Goal: Task Accomplishment & Management: Use online tool/utility

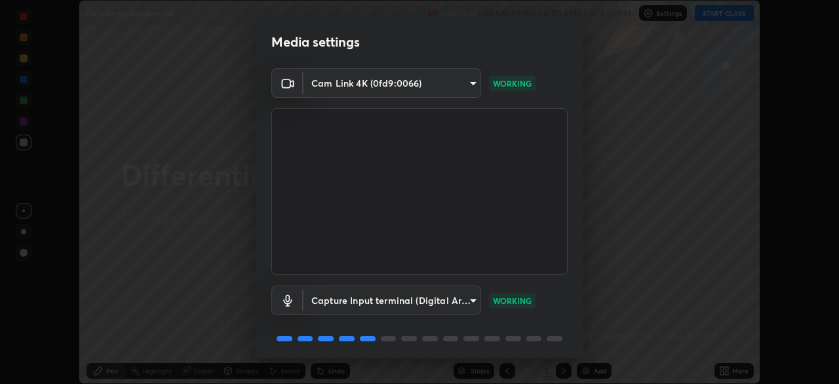
scroll to position [47, 0]
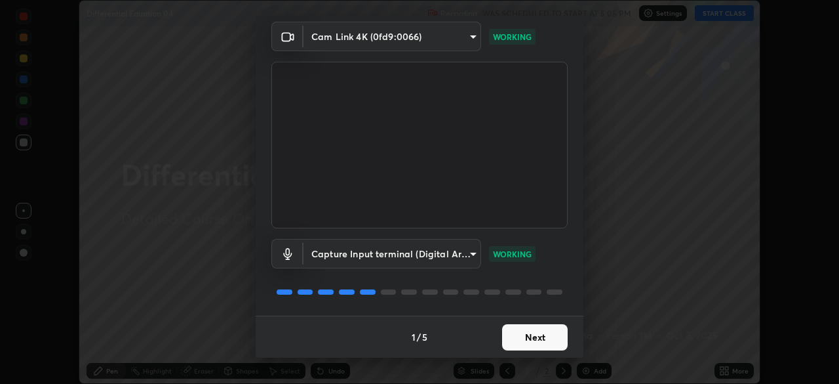
click at [551, 333] on button "Next" at bounding box center [535, 337] width 66 height 26
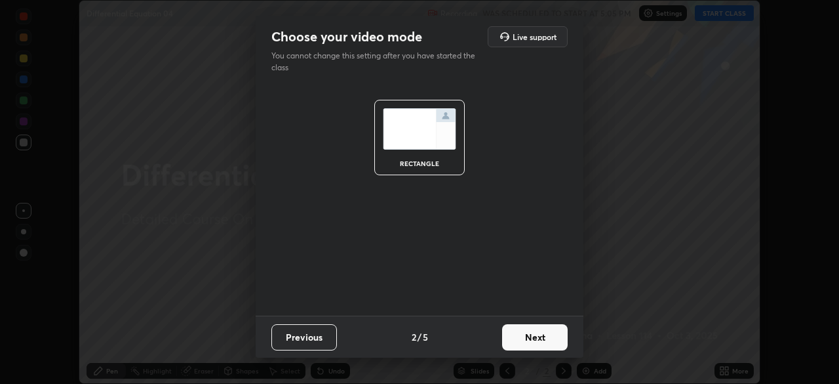
scroll to position [0, 0]
click at [555, 334] on button "Next" at bounding box center [535, 337] width 66 height 26
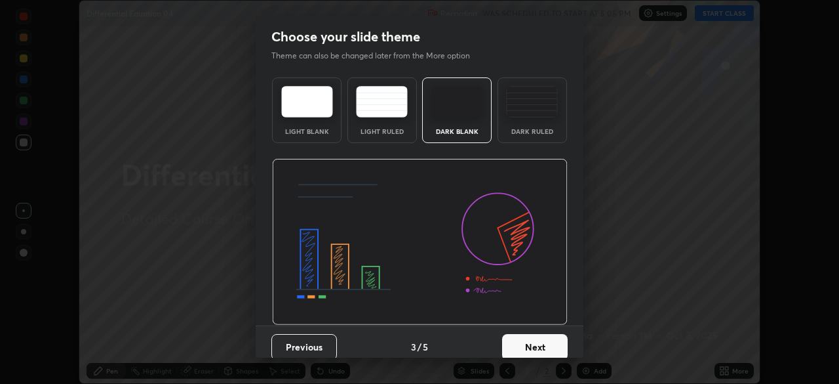
click at [558, 341] on button "Next" at bounding box center [535, 347] width 66 height 26
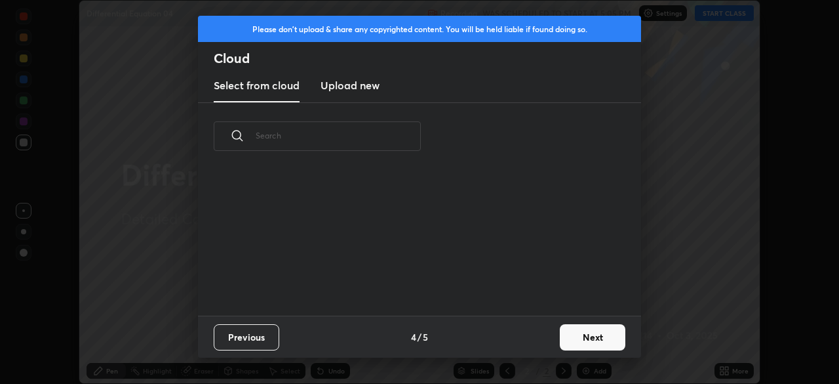
scroll to position [146, 421]
click at [591, 338] on button "Next" at bounding box center [593, 337] width 66 height 26
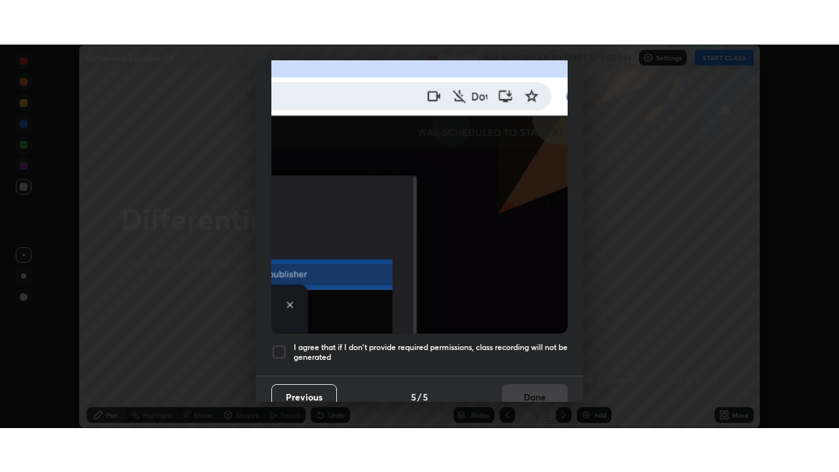
scroll to position [314, 0]
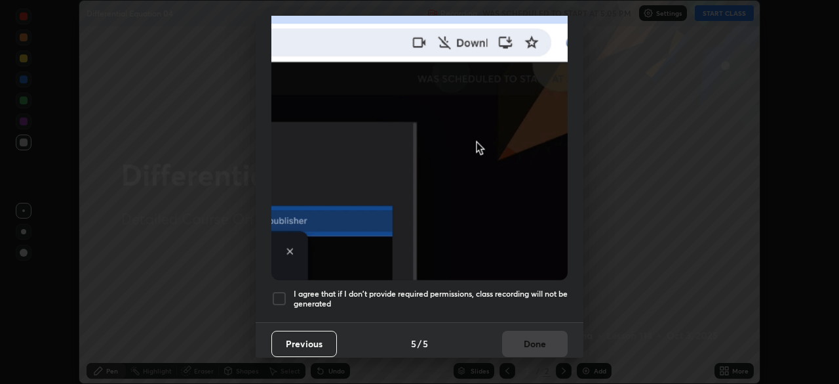
click at [284, 293] on div at bounding box center [279, 298] width 16 height 16
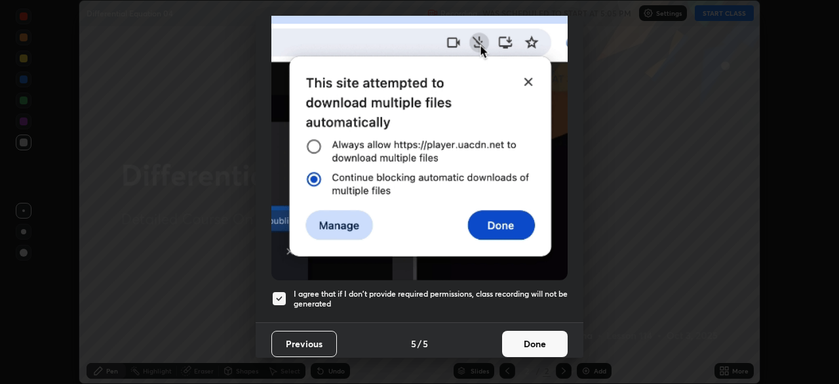
click at [518, 338] on button "Done" at bounding box center [535, 343] width 66 height 26
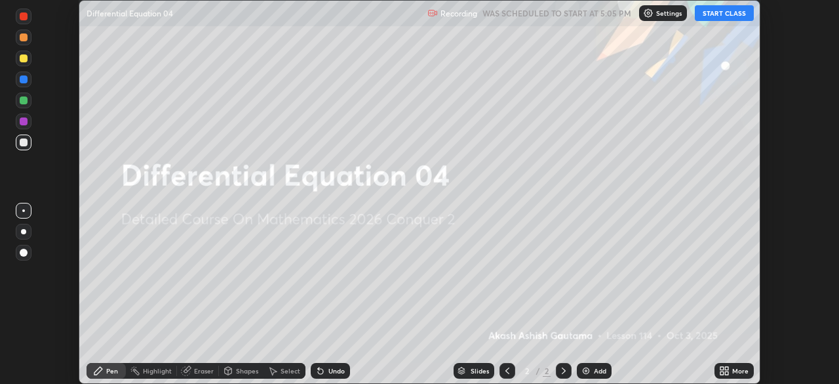
click at [719, 16] on button "START CLASS" at bounding box center [724, 13] width 59 height 16
click at [725, 367] on icon at bounding box center [726, 368] width 3 height 3
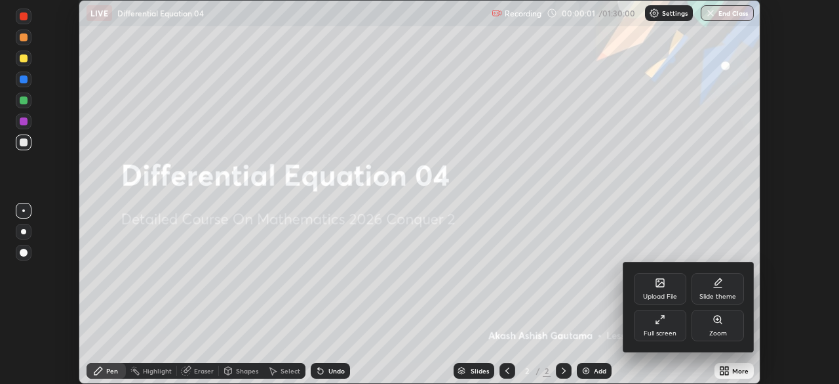
click at [667, 319] on div "Full screen" at bounding box center [660, 324] width 52 height 31
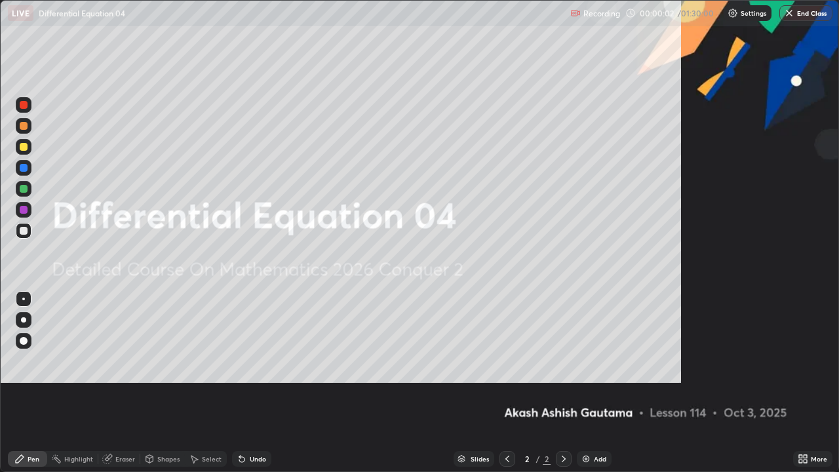
scroll to position [472, 839]
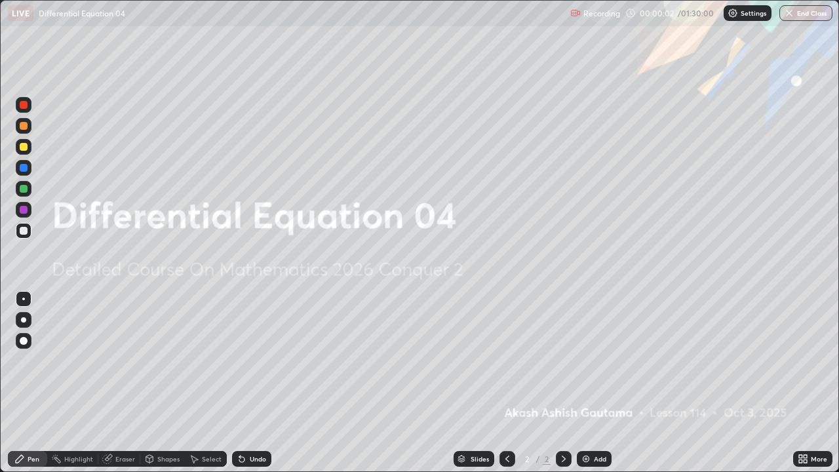
click at [594, 383] on div "Add" at bounding box center [600, 459] width 12 height 7
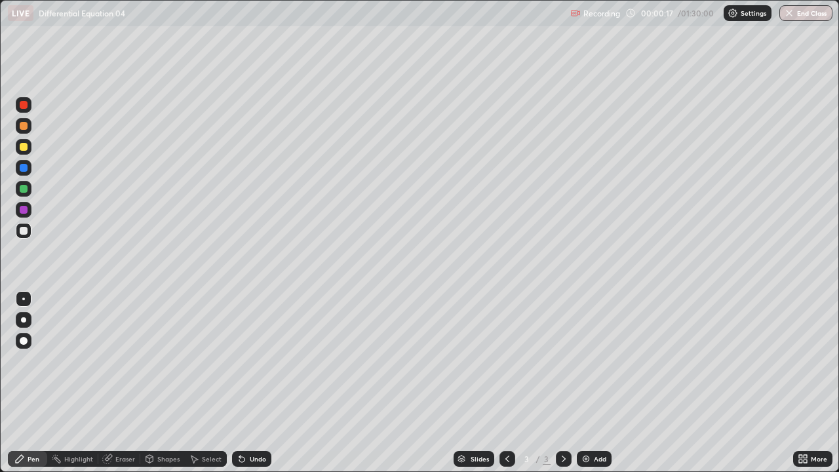
click at [24, 320] on div at bounding box center [23, 319] width 5 height 5
click at [250, 383] on div "Undo" at bounding box center [258, 459] width 16 height 7
click at [240, 383] on icon at bounding box center [241, 459] width 5 height 5
click at [241, 383] on icon at bounding box center [241, 459] width 5 height 5
click at [243, 383] on icon at bounding box center [242, 459] width 10 height 10
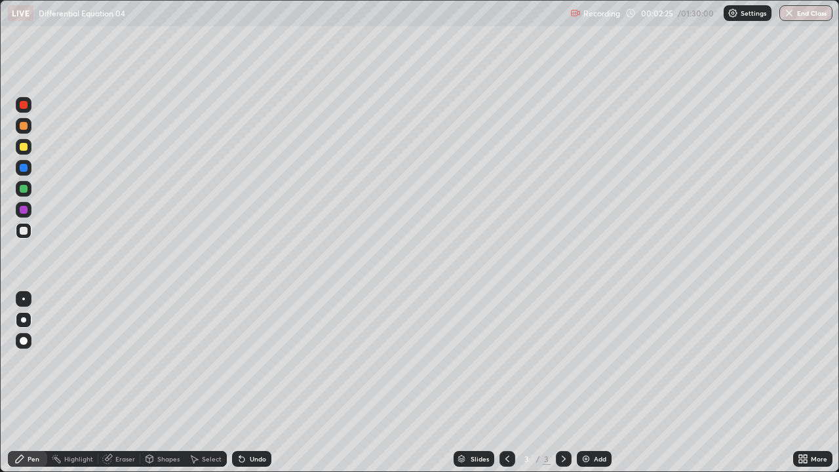
click at [240, 383] on icon at bounding box center [241, 459] width 5 height 5
click at [114, 383] on div "Eraser" at bounding box center [119, 459] width 42 height 16
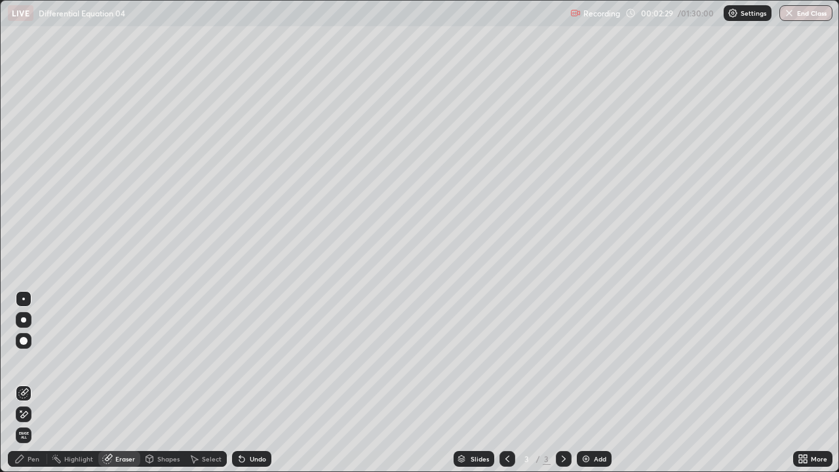
click at [33, 383] on div "Pen" at bounding box center [34, 459] width 12 height 7
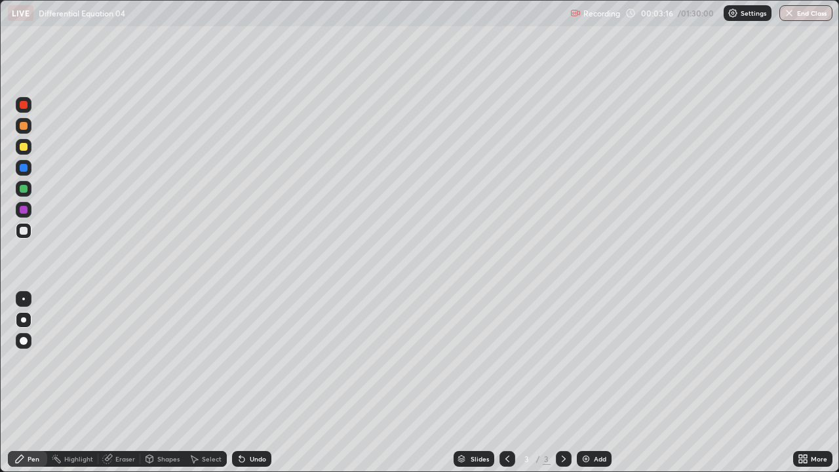
click at [239, 383] on icon at bounding box center [239, 456] width 1 height 1
click at [204, 383] on div "Select" at bounding box center [212, 459] width 20 height 7
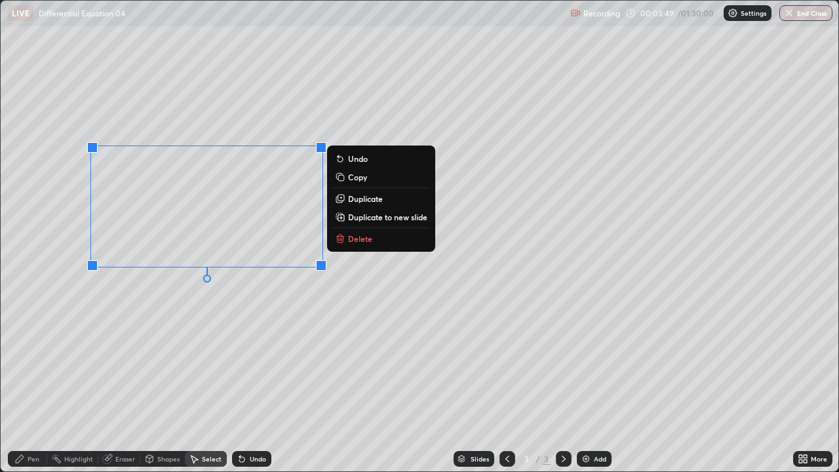
click at [353, 242] on p "Delete" at bounding box center [360, 238] width 24 height 10
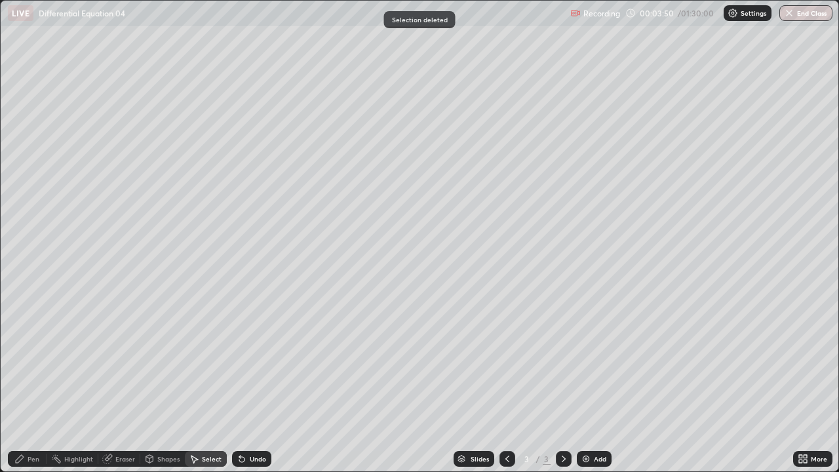
click at [33, 383] on div "Pen" at bounding box center [34, 459] width 12 height 7
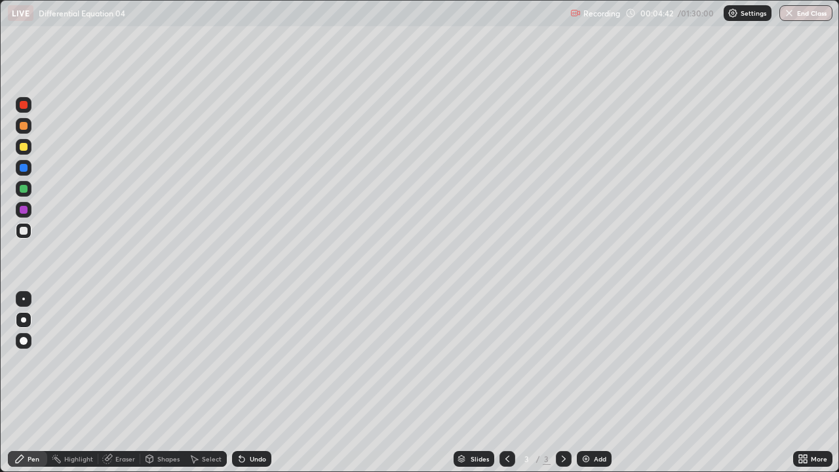
click at [251, 383] on div "Undo" at bounding box center [251, 459] width 39 height 16
click at [119, 383] on div "Eraser" at bounding box center [125, 459] width 20 height 7
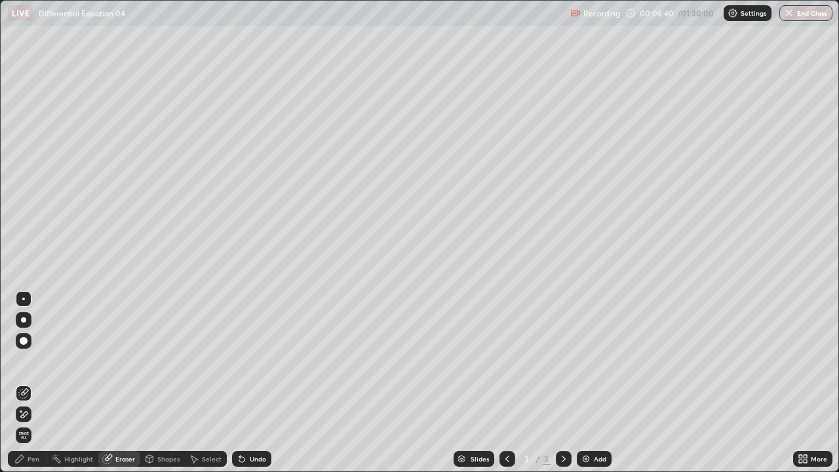
click at [33, 383] on div "Pen" at bounding box center [34, 459] width 12 height 7
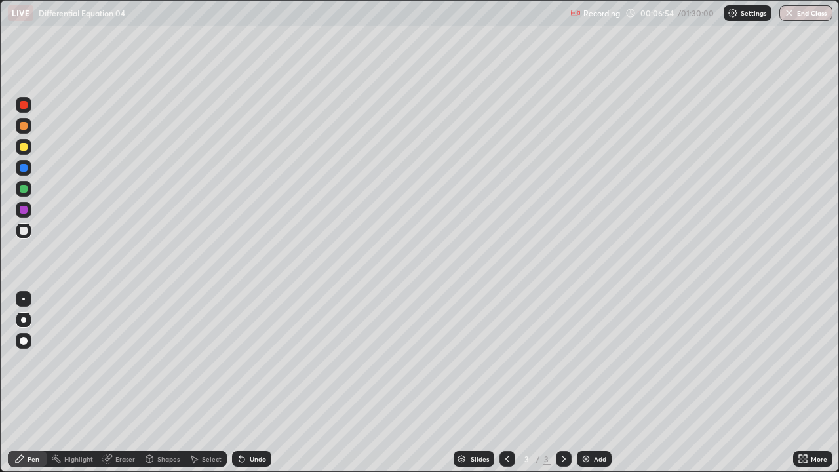
click at [245, 383] on icon at bounding box center [242, 459] width 10 height 10
click at [252, 383] on div "Undo" at bounding box center [258, 459] width 16 height 7
click at [245, 383] on icon at bounding box center [242, 459] width 10 height 10
click at [599, 383] on div "Add" at bounding box center [600, 459] width 12 height 7
click at [250, 383] on div "Undo" at bounding box center [258, 459] width 16 height 7
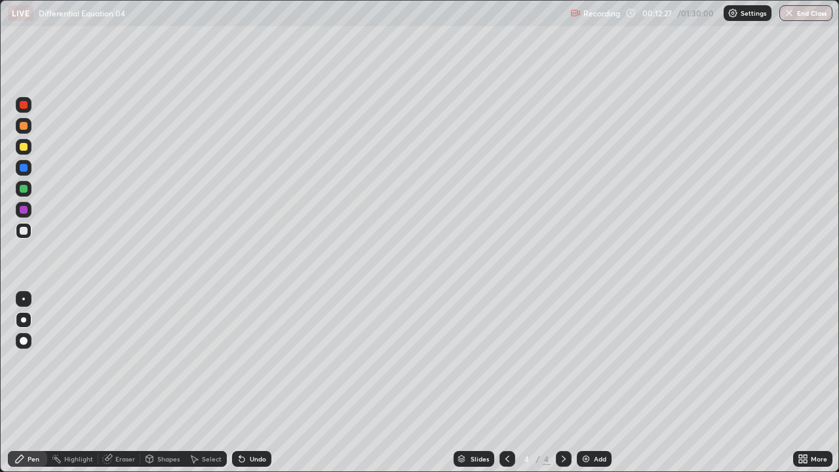
click at [247, 383] on div "Undo" at bounding box center [251, 459] width 39 height 16
click at [250, 383] on div "Undo" at bounding box center [258, 459] width 16 height 7
click at [113, 383] on div "Eraser" at bounding box center [119, 459] width 42 height 16
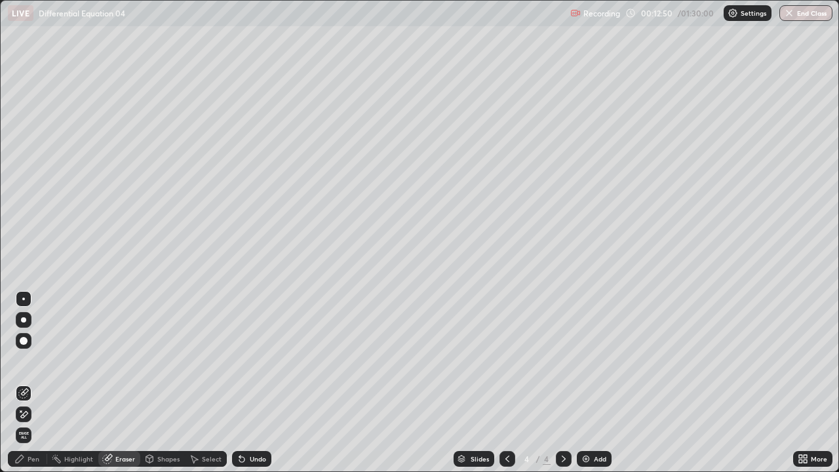
click at [33, 383] on div "Pen" at bounding box center [34, 459] width 12 height 7
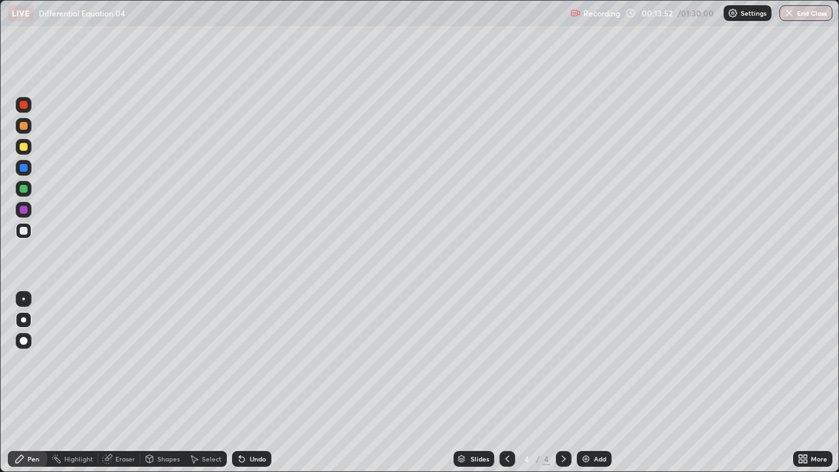
click at [506, 383] on icon at bounding box center [507, 459] width 10 height 10
click at [563, 383] on icon at bounding box center [564, 459] width 10 height 10
click at [250, 383] on div "Undo" at bounding box center [258, 459] width 16 height 7
click at [600, 383] on div "Add" at bounding box center [600, 459] width 12 height 7
click at [602, 383] on div "Add" at bounding box center [600, 459] width 12 height 7
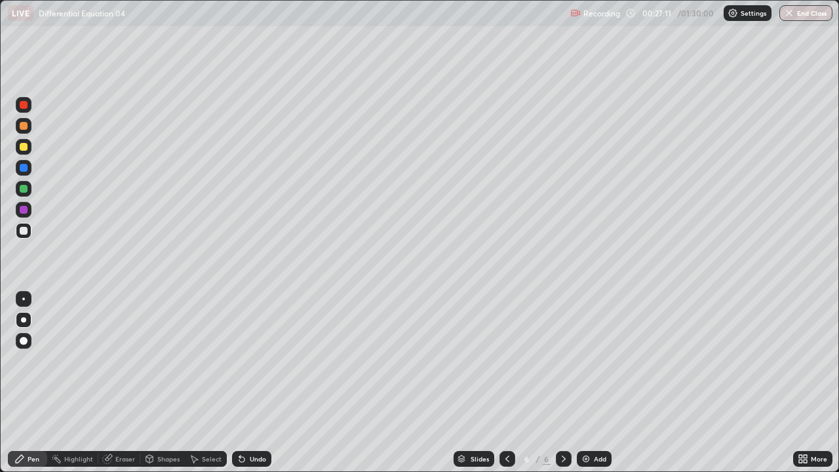
click at [245, 383] on div "Undo" at bounding box center [251, 459] width 39 height 16
click at [26, 188] on div at bounding box center [24, 189] width 8 height 8
click at [23, 231] on div at bounding box center [24, 231] width 8 height 8
click at [26, 149] on div at bounding box center [24, 147] width 8 height 8
click at [597, 383] on div "Add" at bounding box center [600, 459] width 12 height 7
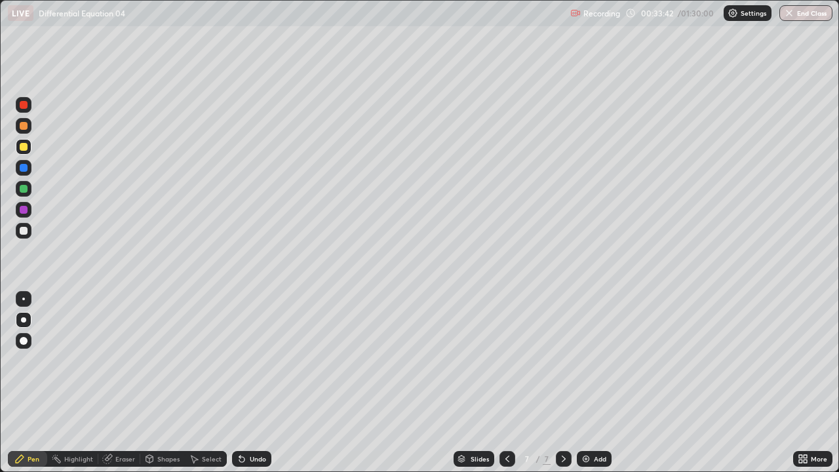
click at [24, 231] on div at bounding box center [24, 231] width 8 height 8
click at [254, 383] on div "Undo" at bounding box center [251, 459] width 39 height 16
click at [254, 383] on div "Undo" at bounding box center [258, 459] width 16 height 7
click at [199, 383] on div "Select" at bounding box center [206, 459] width 42 height 16
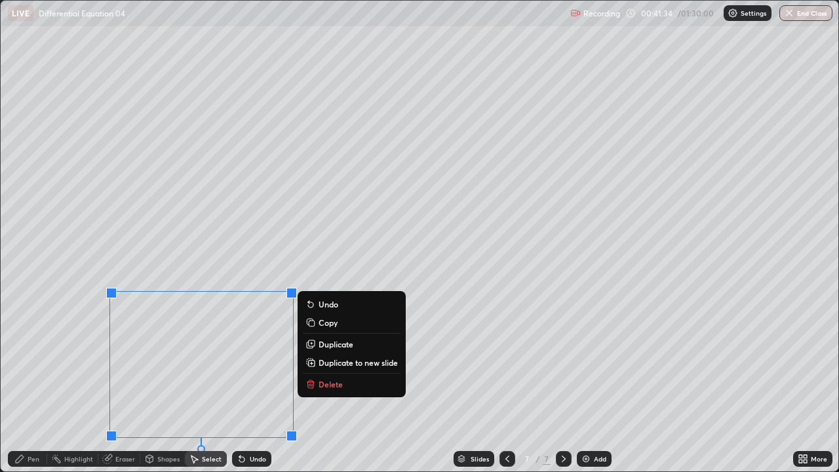
click at [328, 321] on p "Copy" at bounding box center [328, 322] width 19 height 10
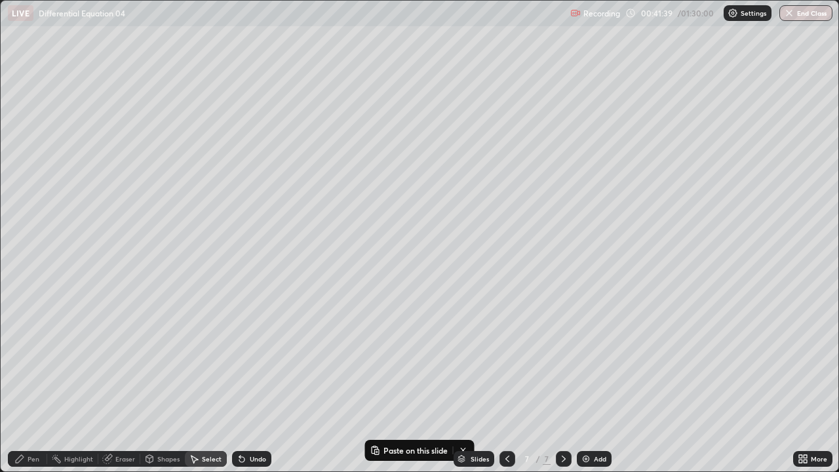
click at [592, 383] on div "Add" at bounding box center [594, 459] width 35 height 16
click at [143, 78] on button "Paste here" at bounding box center [143, 73] width 57 height 16
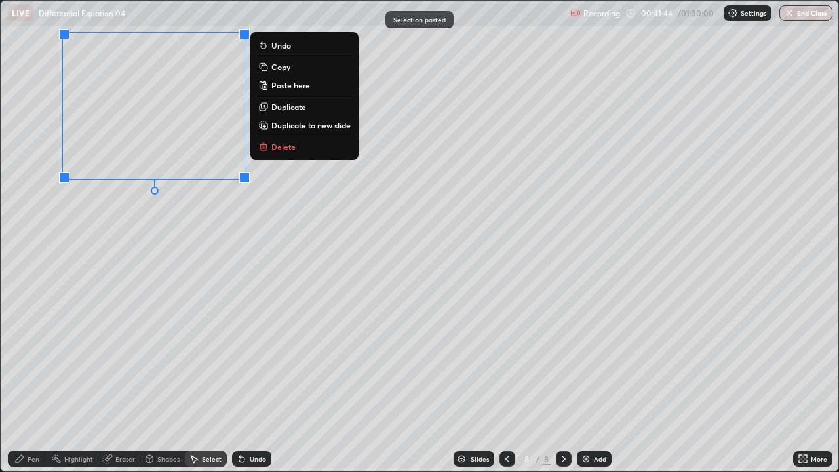
click at [186, 258] on div "0 ° Undo Copy Paste here Duplicate Duplicate to new slide Delete" at bounding box center [420, 236] width 838 height 471
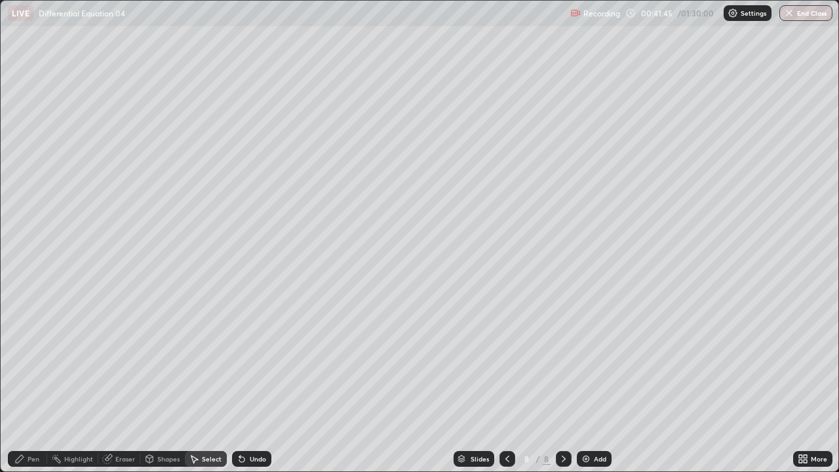
click at [34, 383] on div "Pen" at bounding box center [34, 459] width 12 height 7
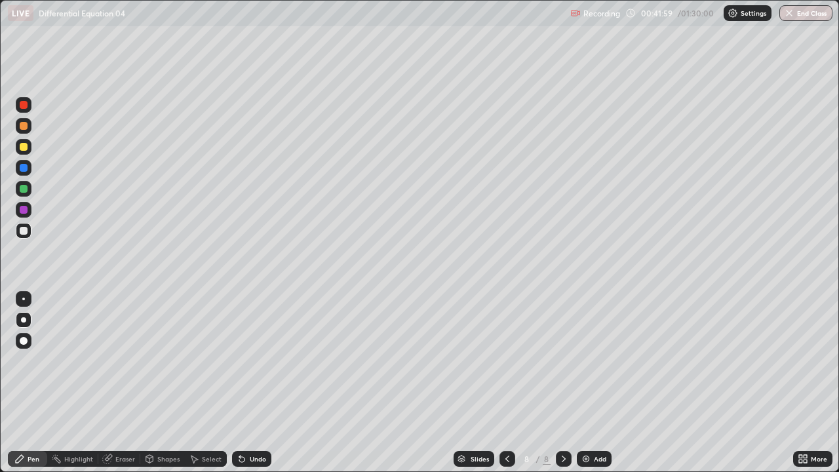
click at [25, 146] on div at bounding box center [24, 147] width 8 height 8
click at [244, 383] on icon at bounding box center [242, 459] width 10 height 10
click at [245, 383] on icon at bounding box center [242, 459] width 10 height 10
click at [123, 383] on div "Eraser" at bounding box center [125, 459] width 20 height 7
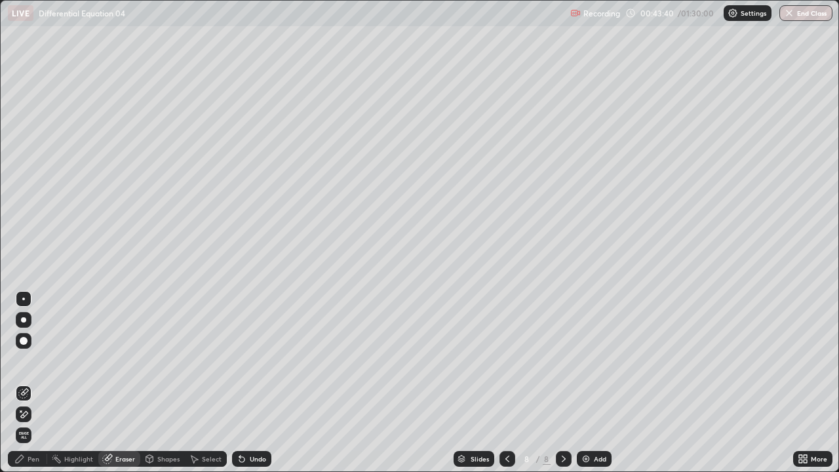
click at [34, 383] on div "Pen" at bounding box center [34, 459] width 12 height 7
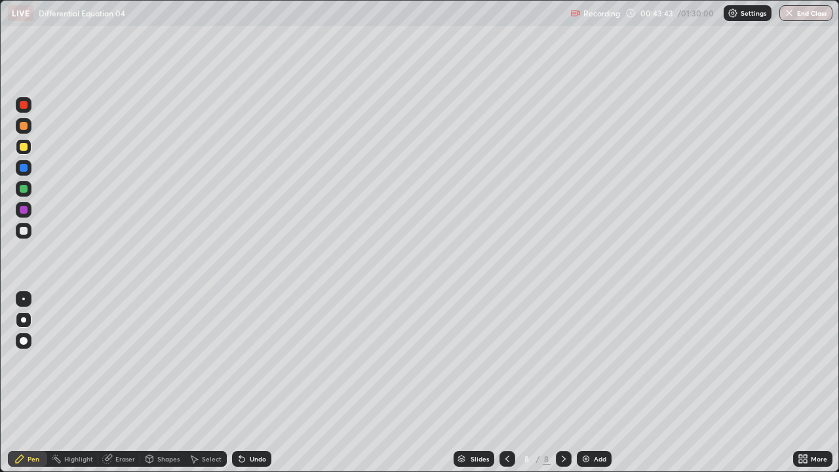
click at [115, 383] on div "Eraser" at bounding box center [125, 459] width 20 height 7
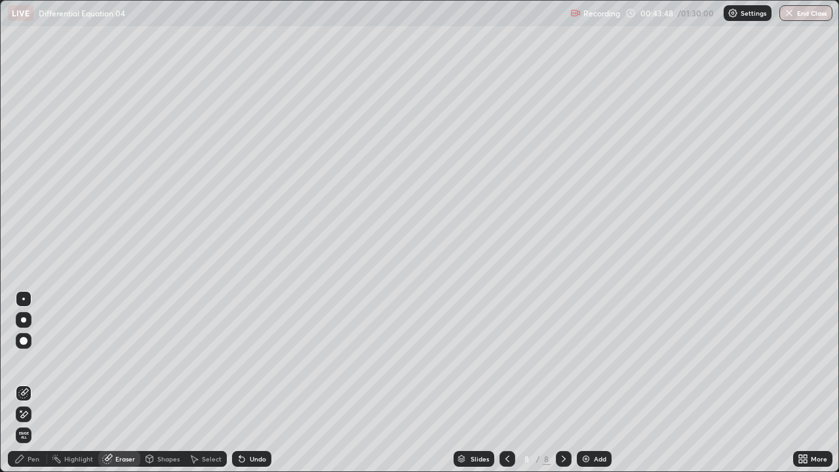
click at [34, 383] on div "Pen" at bounding box center [34, 459] width 12 height 7
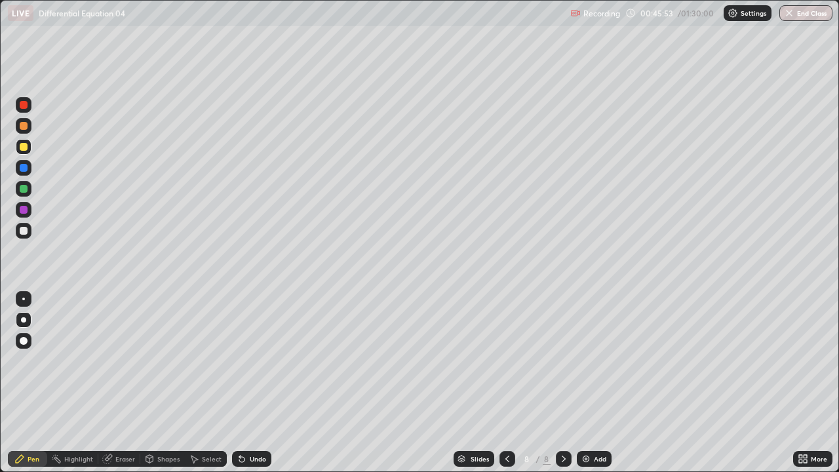
click at [119, 383] on div "Eraser" at bounding box center [125, 459] width 20 height 7
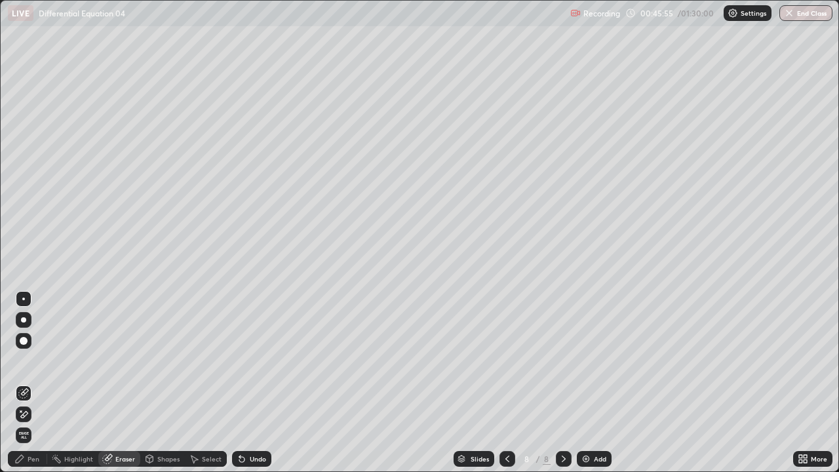
click at [36, 383] on div "Pen" at bounding box center [34, 459] width 12 height 7
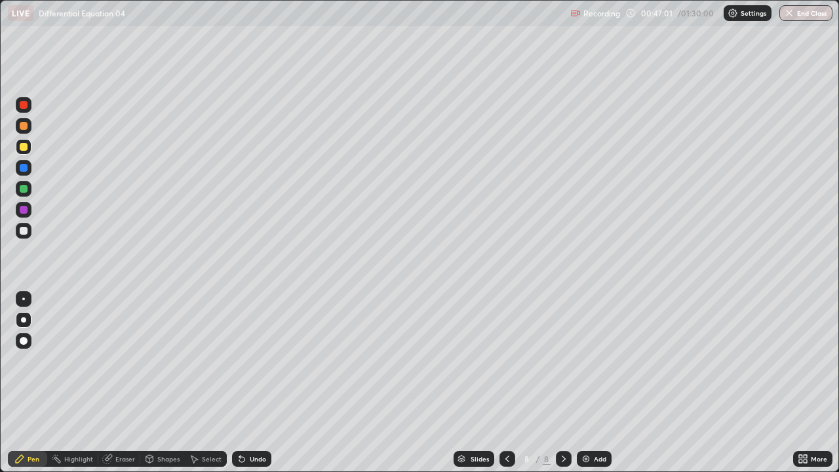
click at [252, 383] on div "Undo" at bounding box center [251, 459] width 39 height 16
click at [256, 383] on div "Undo" at bounding box center [258, 459] width 16 height 7
click at [254, 383] on div "Undo" at bounding box center [258, 459] width 16 height 7
click at [255, 383] on div "Undo" at bounding box center [258, 459] width 16 height 7
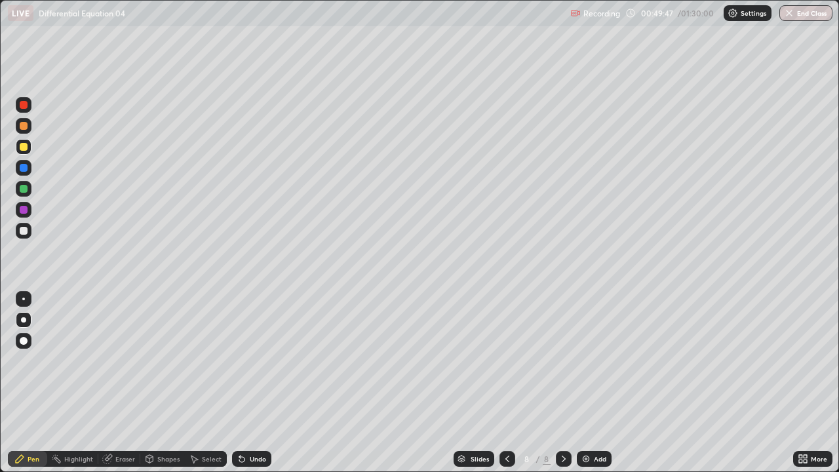
click at [256, 383] on div "Undo" at bounding box center [258, 459] width 16 height 7
click at [247, 383] on div "Undo" at bounding box center [251, 459] width 39 height 16
click at [248, 383] on div "Undo" at bounding box center [251, 459] width 39 height 16
click at [245, 383] on icon at bounding box center [242, 459] width 10 height 10
click at [595, 383] on div "Add" at bounding box center [600, 459] width 12 height 7
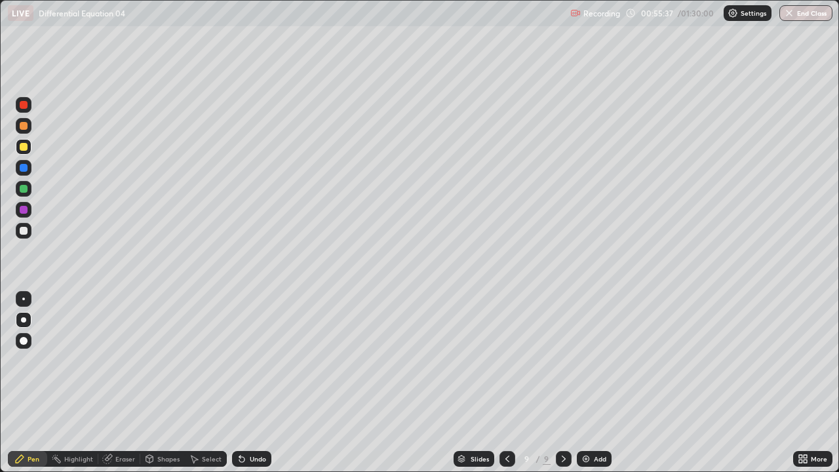
click at [241, 383] on icon at bounding box center [241, 459] width 5 height 5
click at [240, 383] on icon at bounding box center [241, 459] width 5 height 5
click at [118, 383] on div "Eraser" at bounding box center [125, 459] width 20 height 7
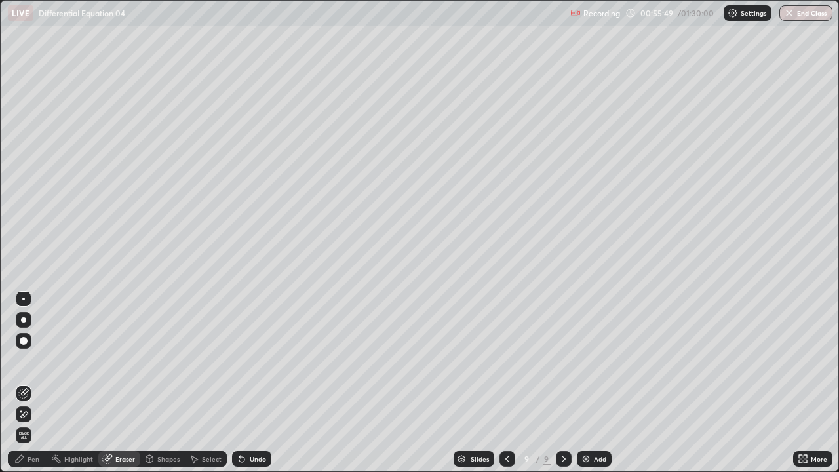
click at [26, 383] on icon at bounding box center [23, 414] width 10 height 11
click at [34, 383] on div "Pen" at bounding box center [34, 459] width 12 height 7
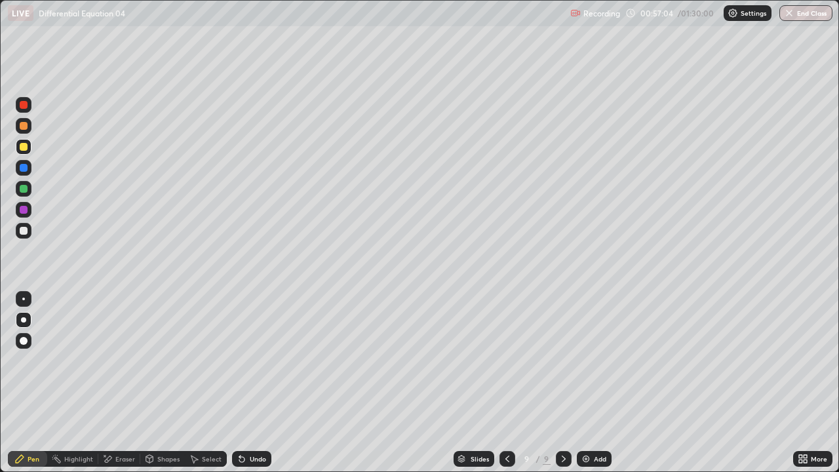
click at [254, 383] on div "Undo" at bounding box center [258, 459] width 16 height 7
click at [27, 231] on div at bounding box center [24, 231] width 8 height 8
click at [123, 383] on div "Eraser" at bounding box center [125, 459] width 20 height 7
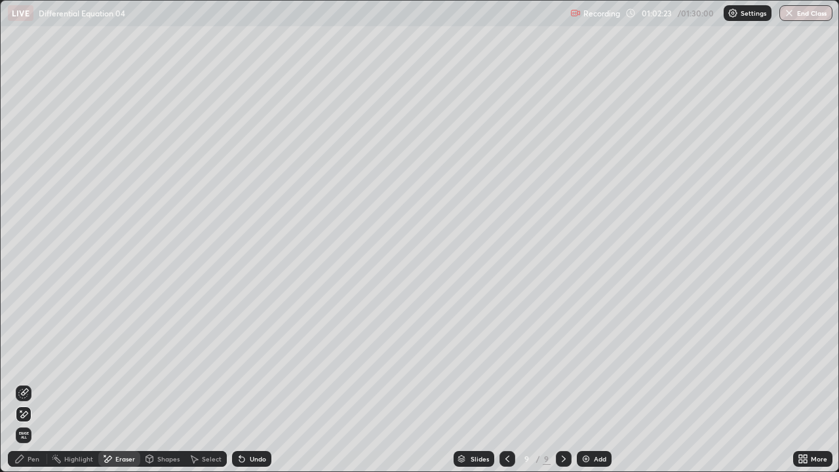
click at [32, 383] on div "Pen" at bounding box center [34, 459] width 12 height 7
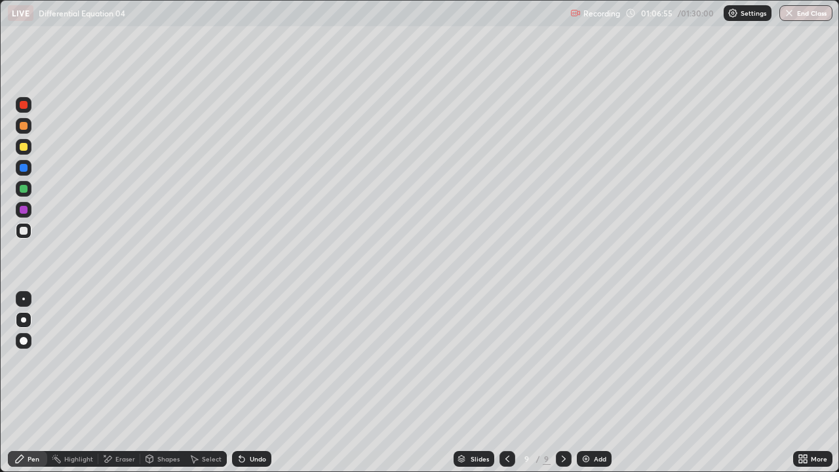
click at [603, 383] on div "Add" at bounding box center [600, 459] width 12 height 7
click at [256, 383] on div "Undo" at bounding box center [258, 459] width 16 height 7
click at [253, 383] on div "Undo" at bounding box center [258, 459] width 16 height 7
click at [250, 383] on div "Undo" at bounding box center [251, 459] width 39 height 16
click at [240, 383] on icon at bounding box center [241, 459] width 5 height 5
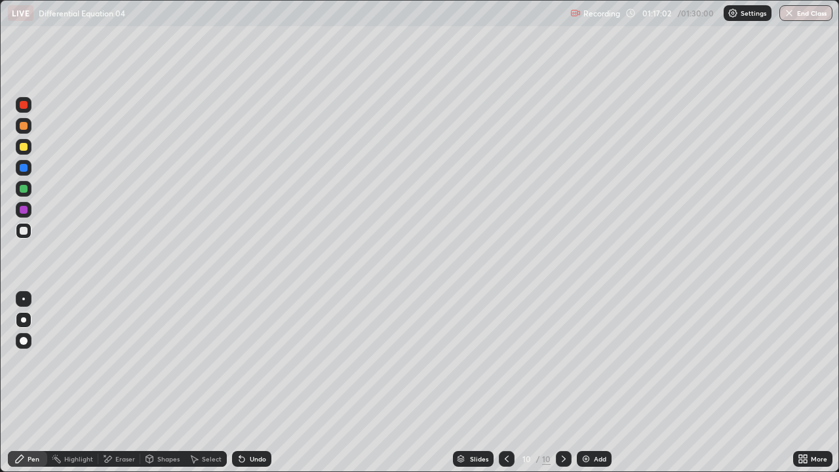
click at [594, 383] on div "Add" at bounding box center [600, 459] width 12 height 7
click at [25, 148] on div at bounding box center [24, 147] width 8 height 8
click at [248, 383] on div "Undo" at bounding box center [251, 459] width 39 height 16
click at [250, 383] on div "Undo" at bounding box center [258, 459] width 16 height 7
click at [115, 383] on div "Eraser" at bounding box center [125, 459] width 20 height 7
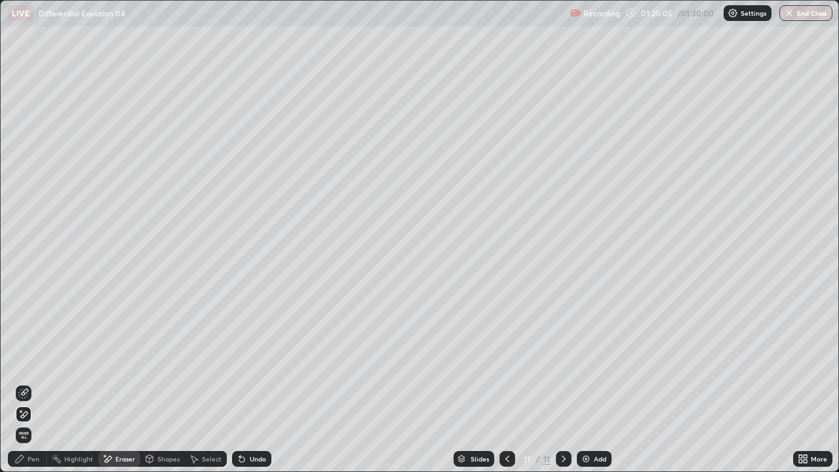
click at [33, 383] on div "Pen" at bounding box center [34, 459] width 12 height 7
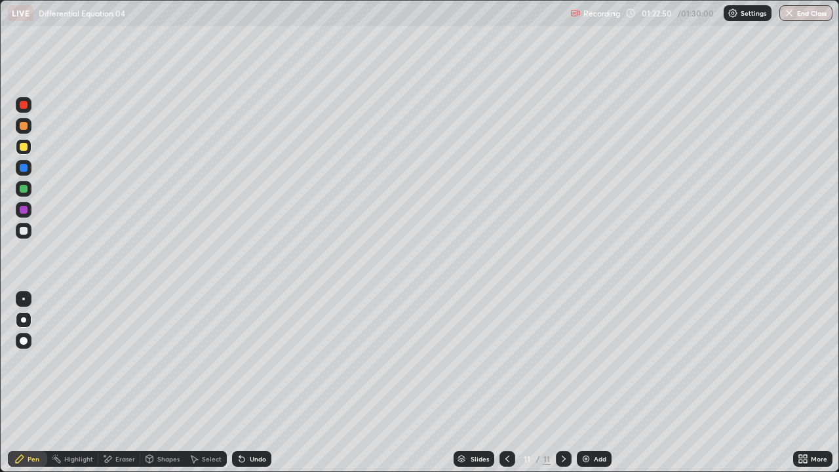
click at [26, 230] on div at bounding box center [24, 231] width 8 height 8
click at [243, 383] on icon at bounding box center [241, 459] width 5 height 5
click at [237, 383] on icon at bounding box center [242, 459] width 10 height 10
click at [250, 383] on div "Undo" at bounding box center [258, 459] width 16 height 7
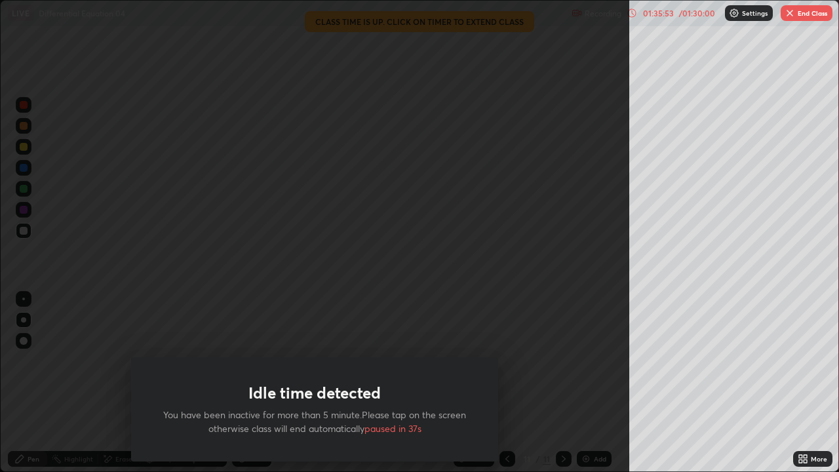
click at [805, 15] on button "End Class" at bounding box center [807, 13] width 52 height 16
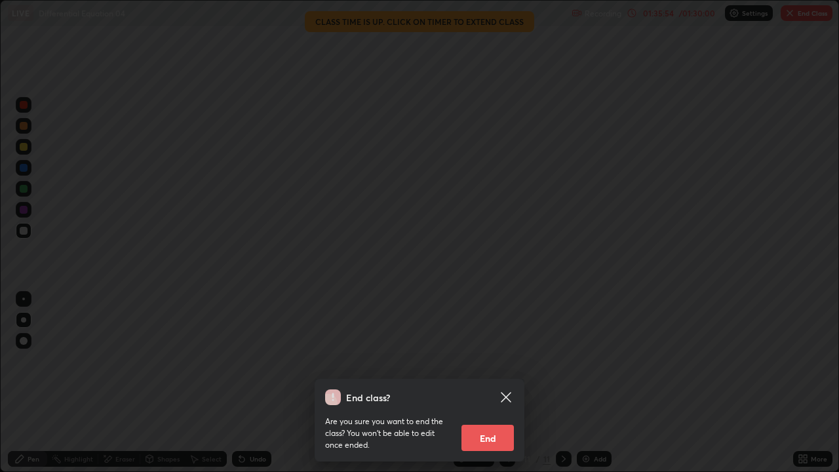
click at [484, 383] on button "End" at bounding box center [488, 438] width 52 height 26
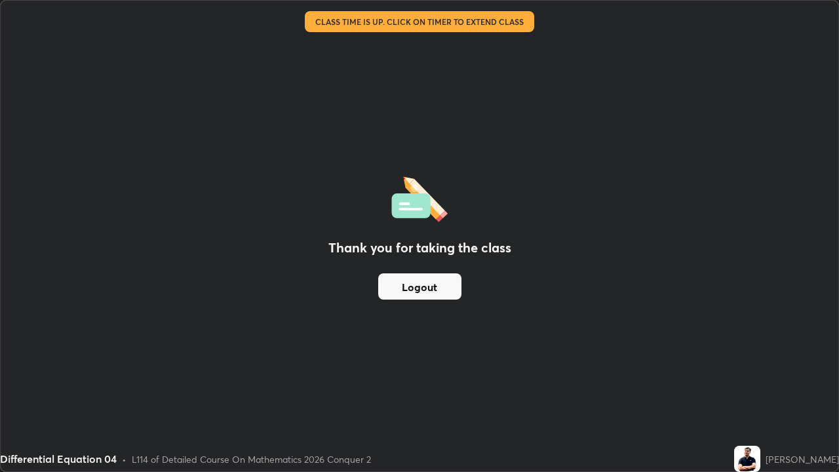
click at [447, 276] on button "Logout" at bounding box center [419, 286] width 83 height 26
